Goal: Navigation & Orientation: Go to known website

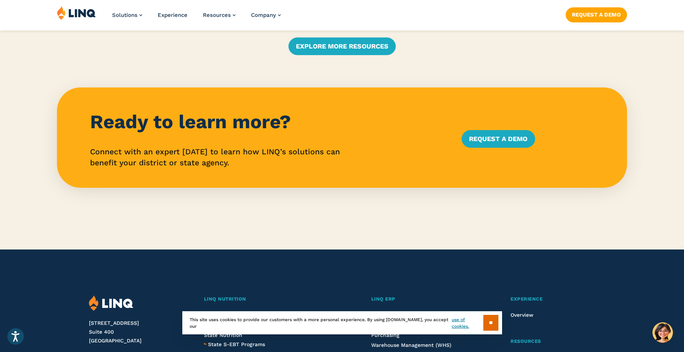
scroll to position [1801, 0]
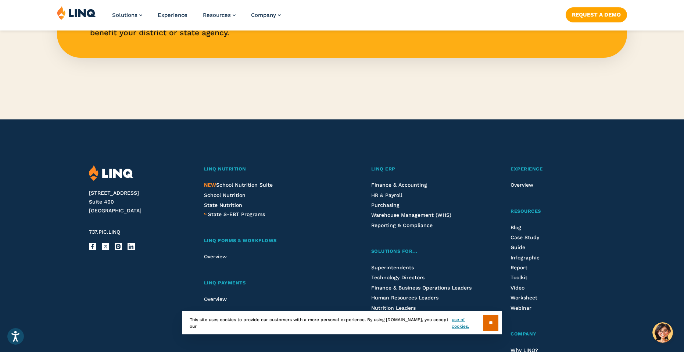
click at [86, 22] on link at bounding box center [76, 14] width 39 height 16
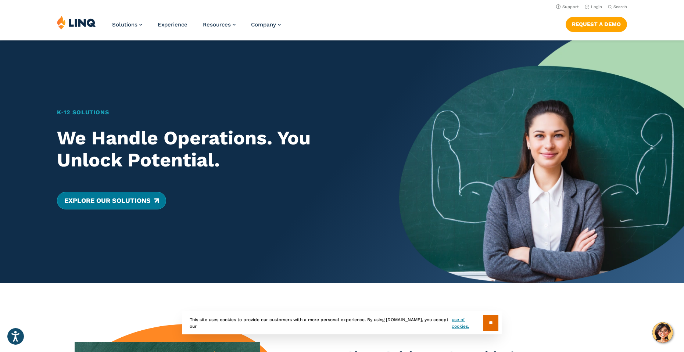
click at [118, 209] on link "Explore Our Solutions" at bounding box center [111, 201] width 109 height 18
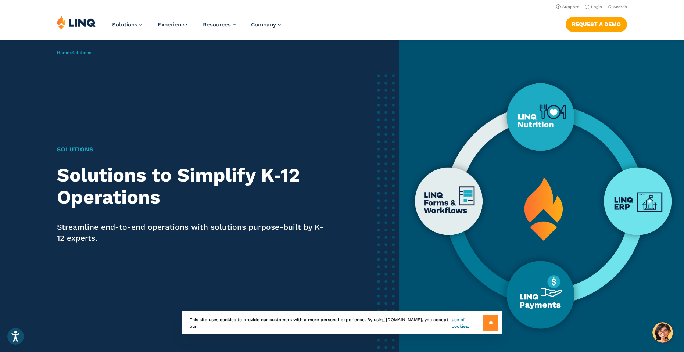
click at [487, 330] on input "**" at bounding box center [490, 323] width 15 height 16
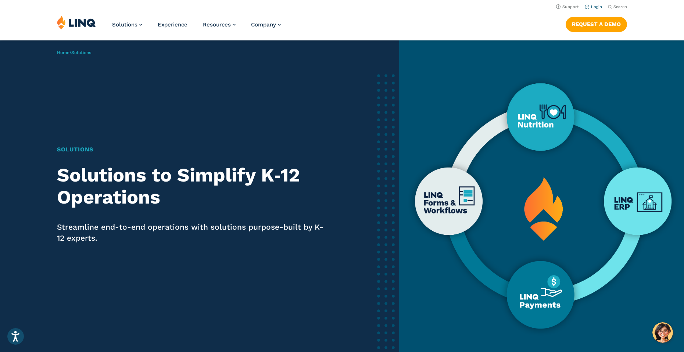
click at [591, 8] on link "Login" at bounding box center [593, 6] width 17 height 5
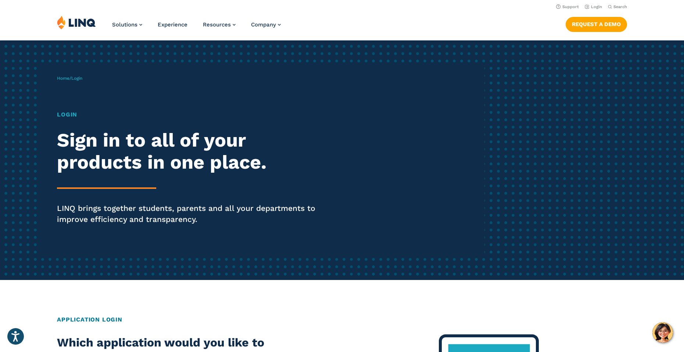
click at [63, 83] on div "Home / Login Login Sign in to all of your products in one place. LINQ brings to…" at bounding box center [271, 160] width 428 height 188
click at [65, 80] on link "Home" at bounding box center [63, 78] width 12 height 5
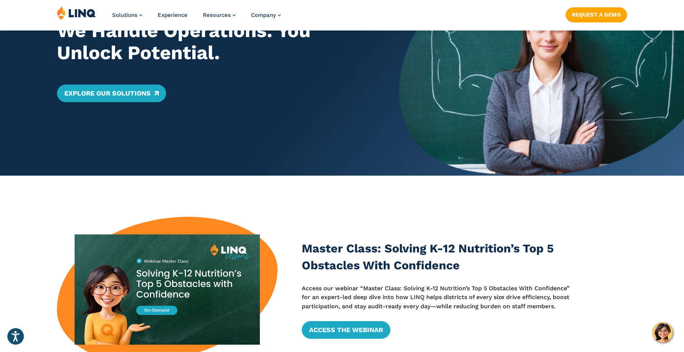
scroll to position [184, 0]
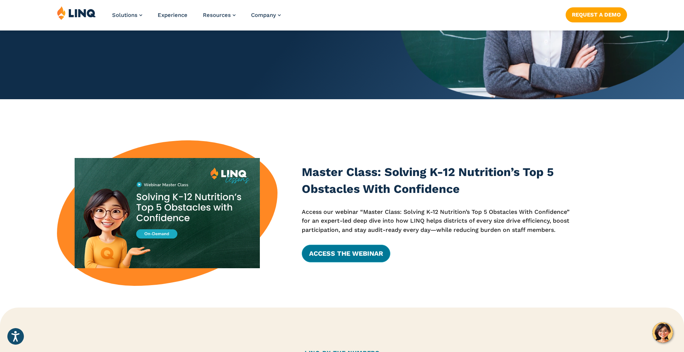
click at [371, 253] on link "Access the Webinar" at bounding box center [346, 254] width 89 height 18
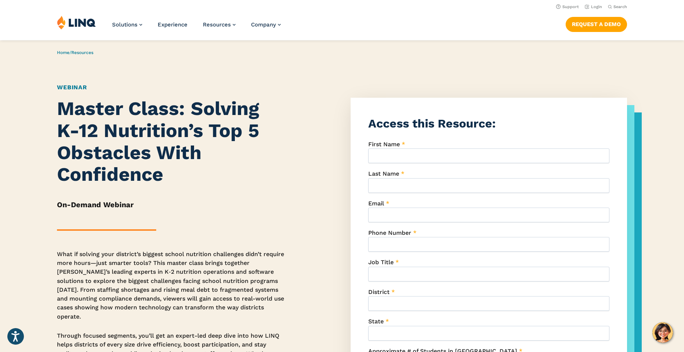
click at [86, 35] on div "Solutions Nutrition Overview NEW School Nutrition Suite School Nutrition State …" at bounding box center [342, 27] width 684 height 24
click at [81, 24] on img at bounding box center [76, 22] width 39 height 14
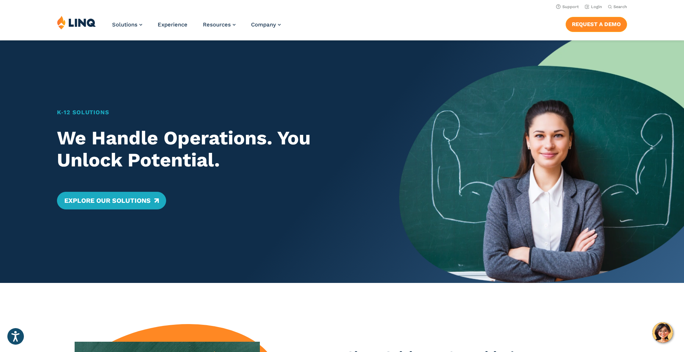
click at [594, 21] on link "Request a Demo" at bounding box center [596, 24] width 61 height 15
click at [597, 7] on link "Login" at bounding box center [593, 6] width 17 height 5
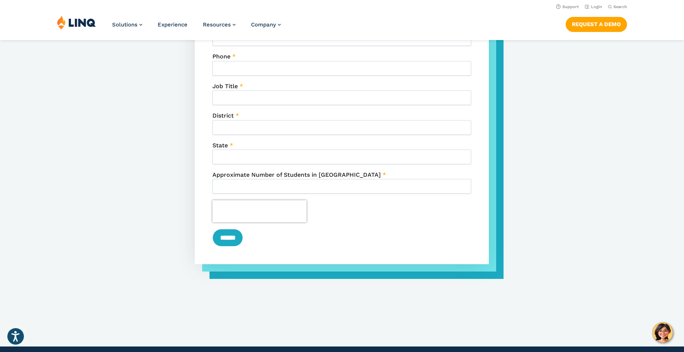
scroll to position [257, 0]
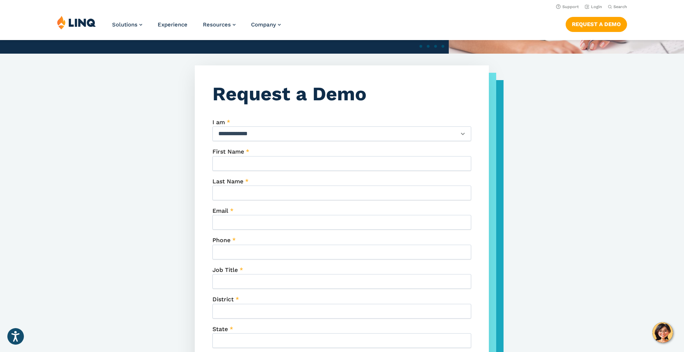
drag, startPoint x: 328, startPoint y: 219, endPoint x: 328, endPoint y: 215, distance: 4.8
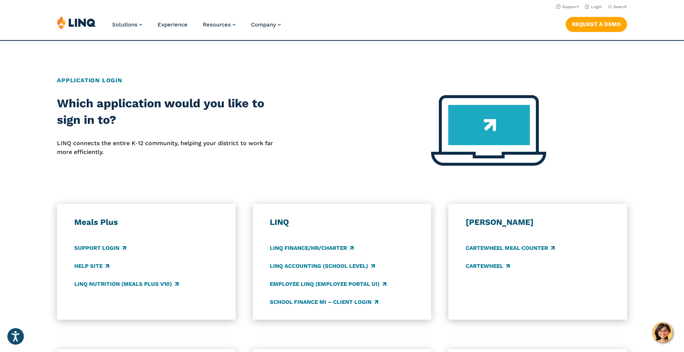
scroll to position [184, 0]
